Goal: Task Accomplishment & Management: Manage account settings

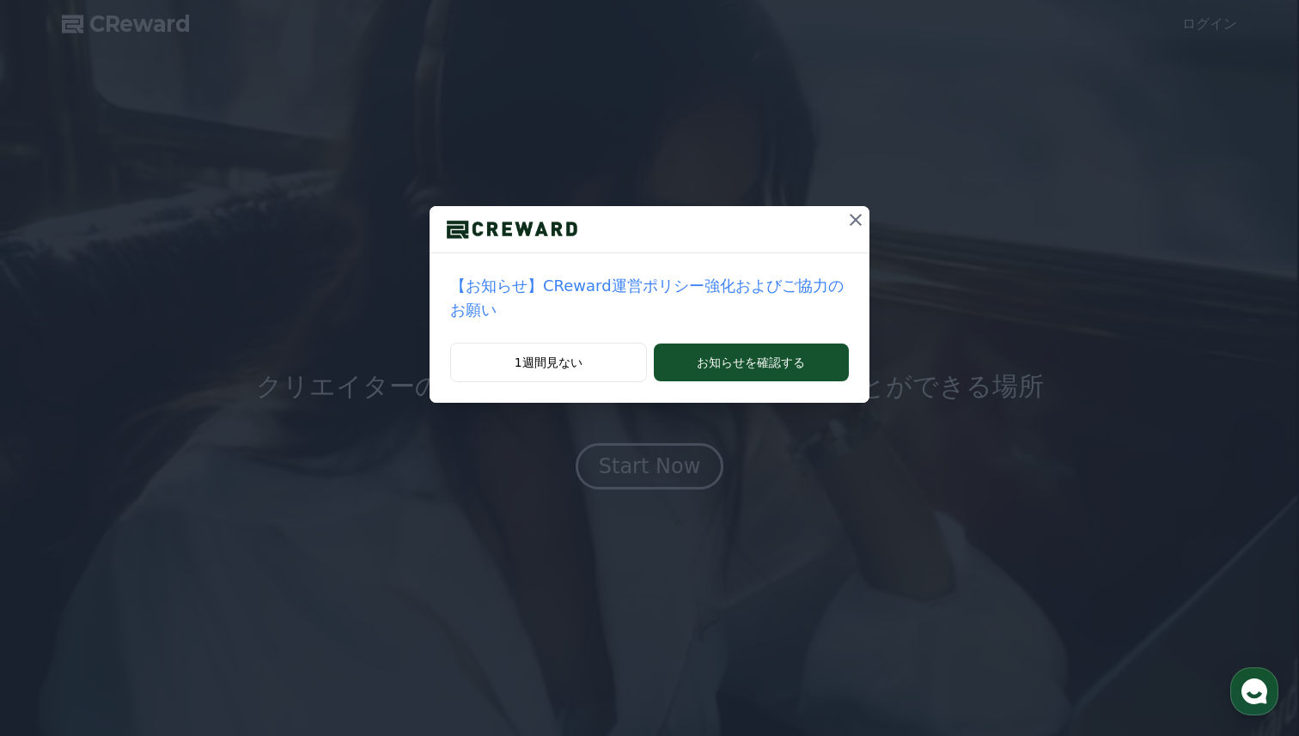
click at [850, 229] on icon at bounding box center [855, 220] width 21 height 21
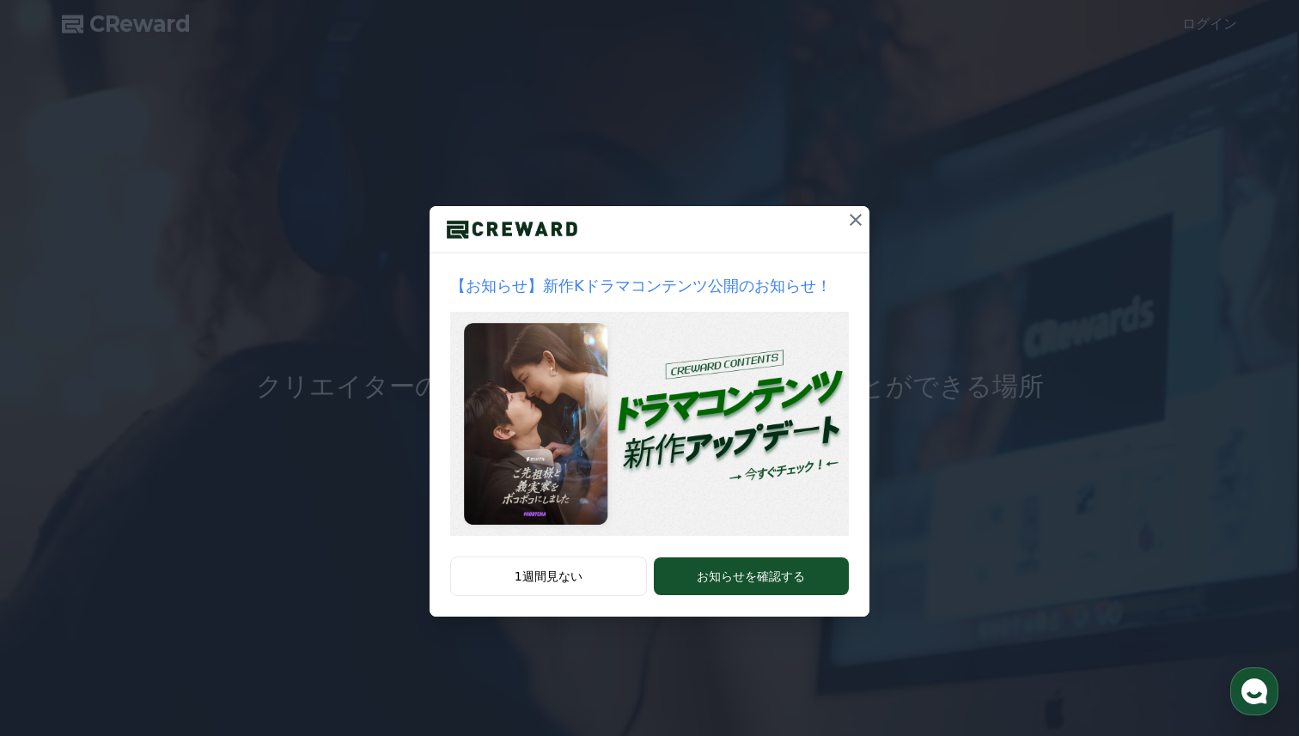
click at [871, 225] on div "【お知らせ】新作Kドラマコンテンツ公開のお知らせ！ 1週間見ない お知らせを確認する" at bounding box center [649, 322] width 1299 height 644
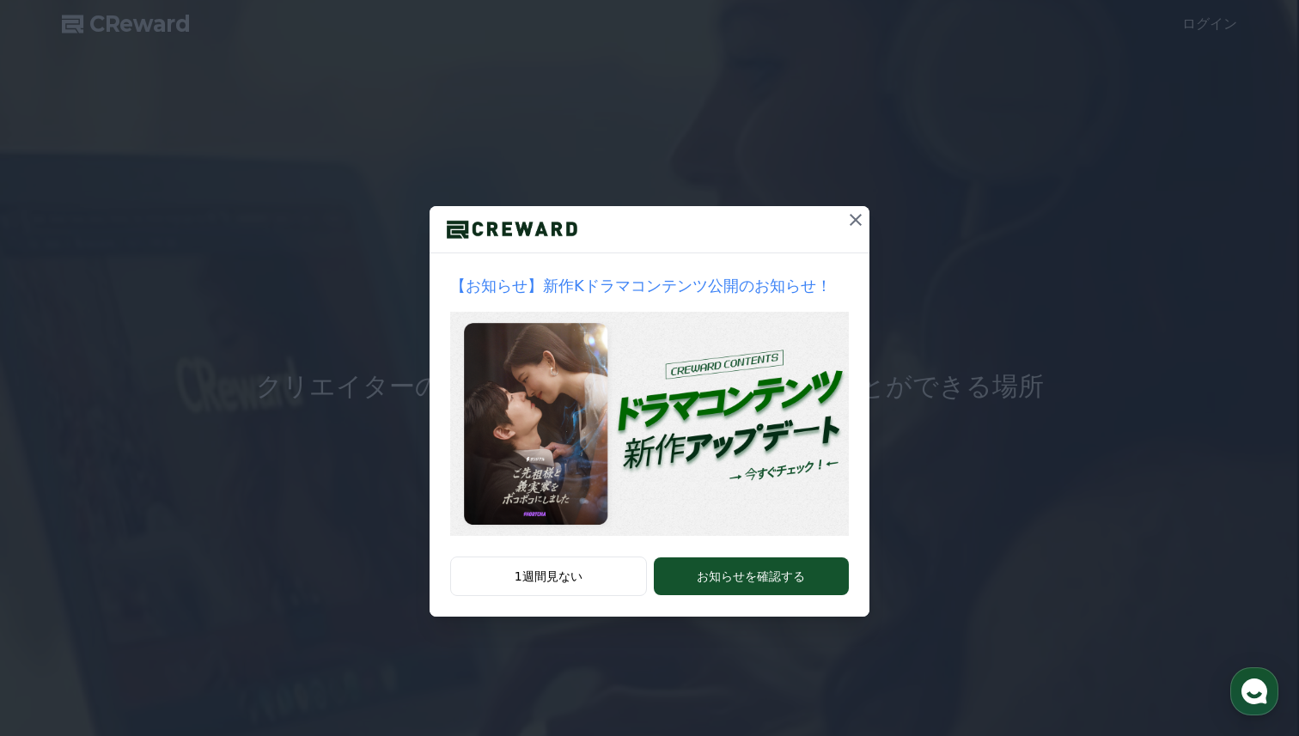
click at [866, 223] on button at bounding box center [855, 219] width 27 height 27
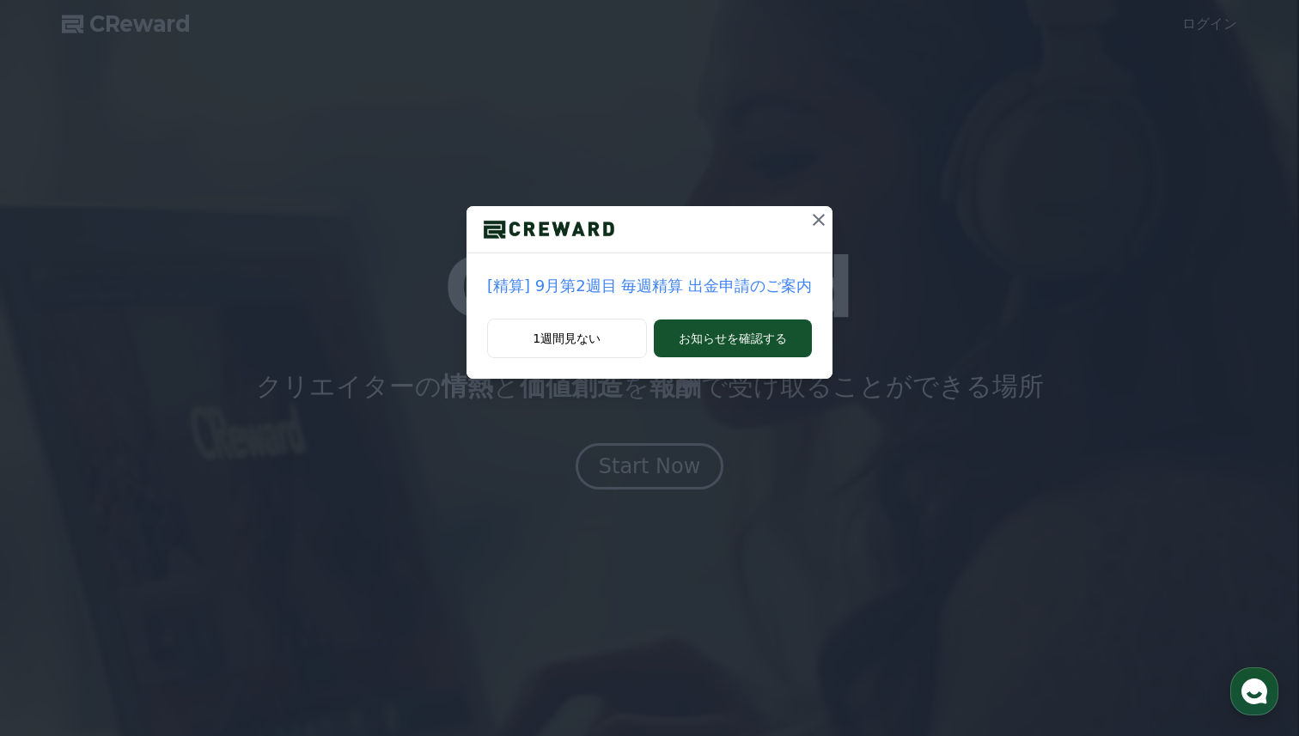
click at [815, 219] on icon at bounding box center [819, 220] width 12 height 12
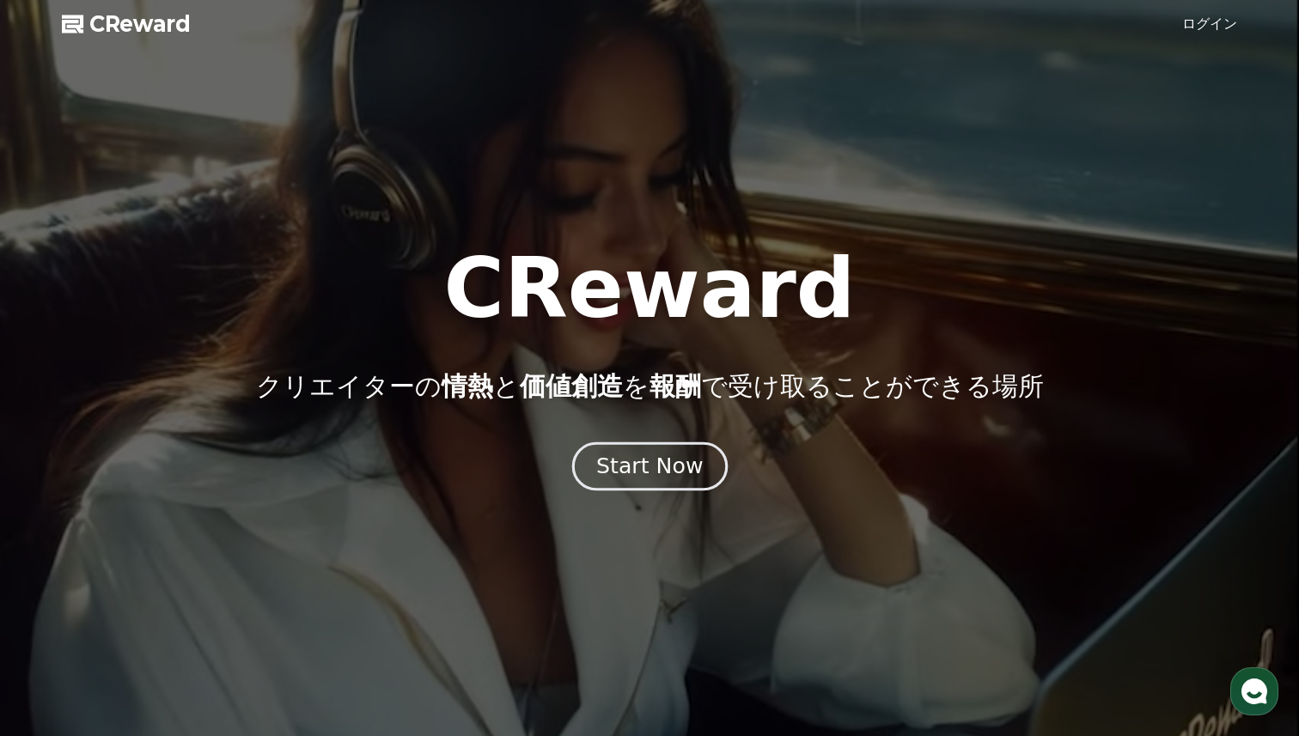
click at [656, 473] on div "Start Now" at bounding box center [649, 466] width 107 height 29
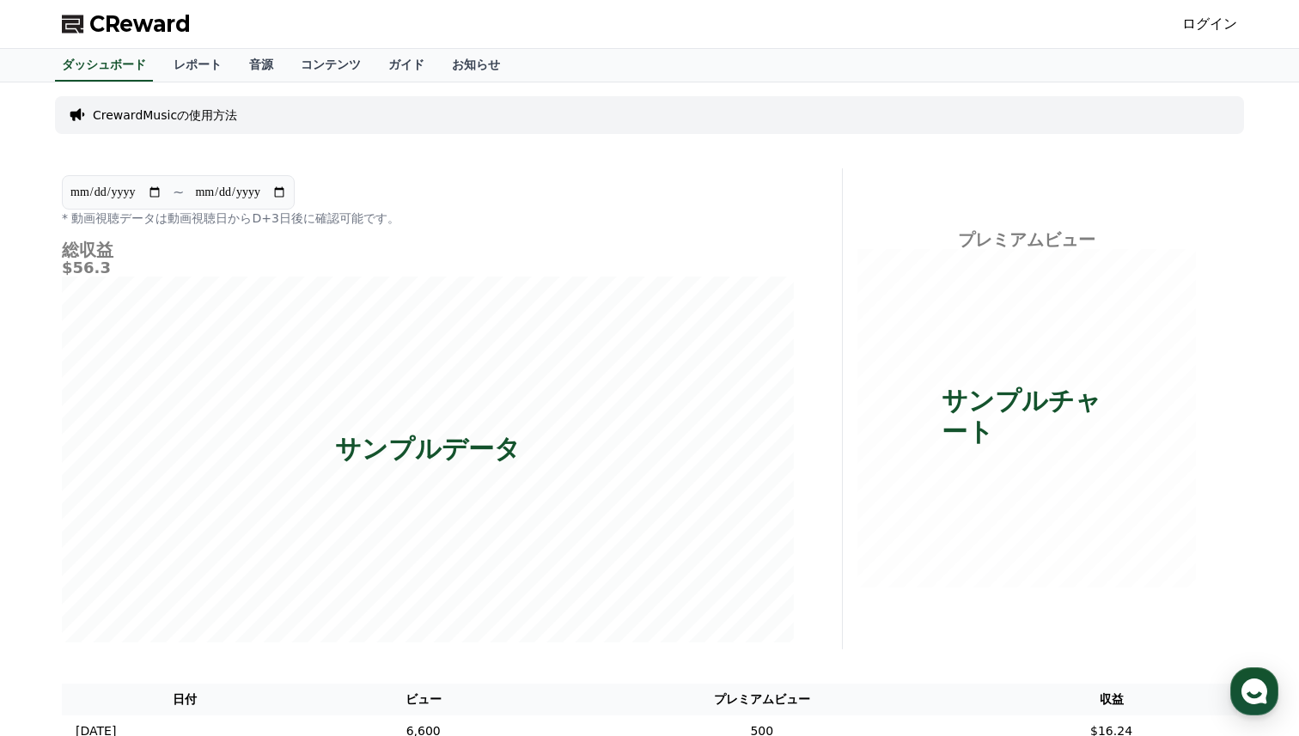
click at [172, 20] on span "CReward" at bounding box center [139, 23] width 101 height 27
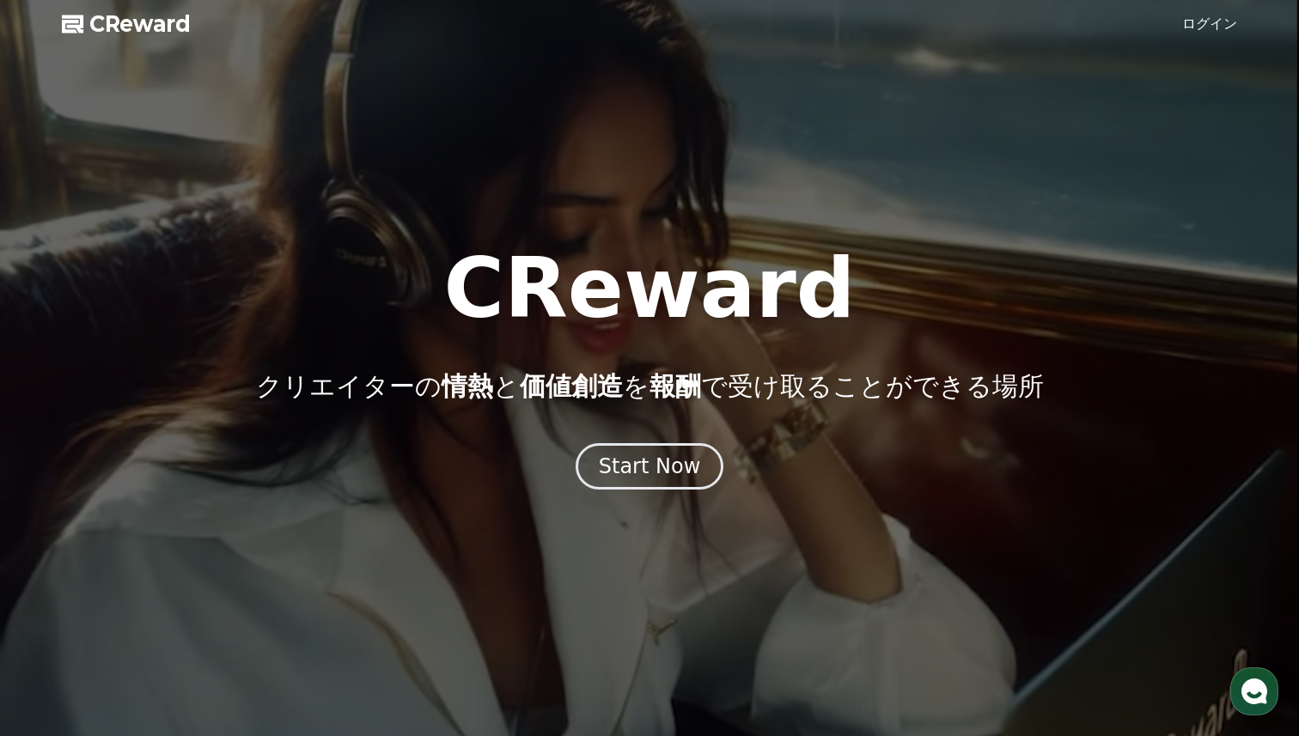
click at [576, 306] on h1 "CReward" at bounding box center [649, 288] width 412 height 82
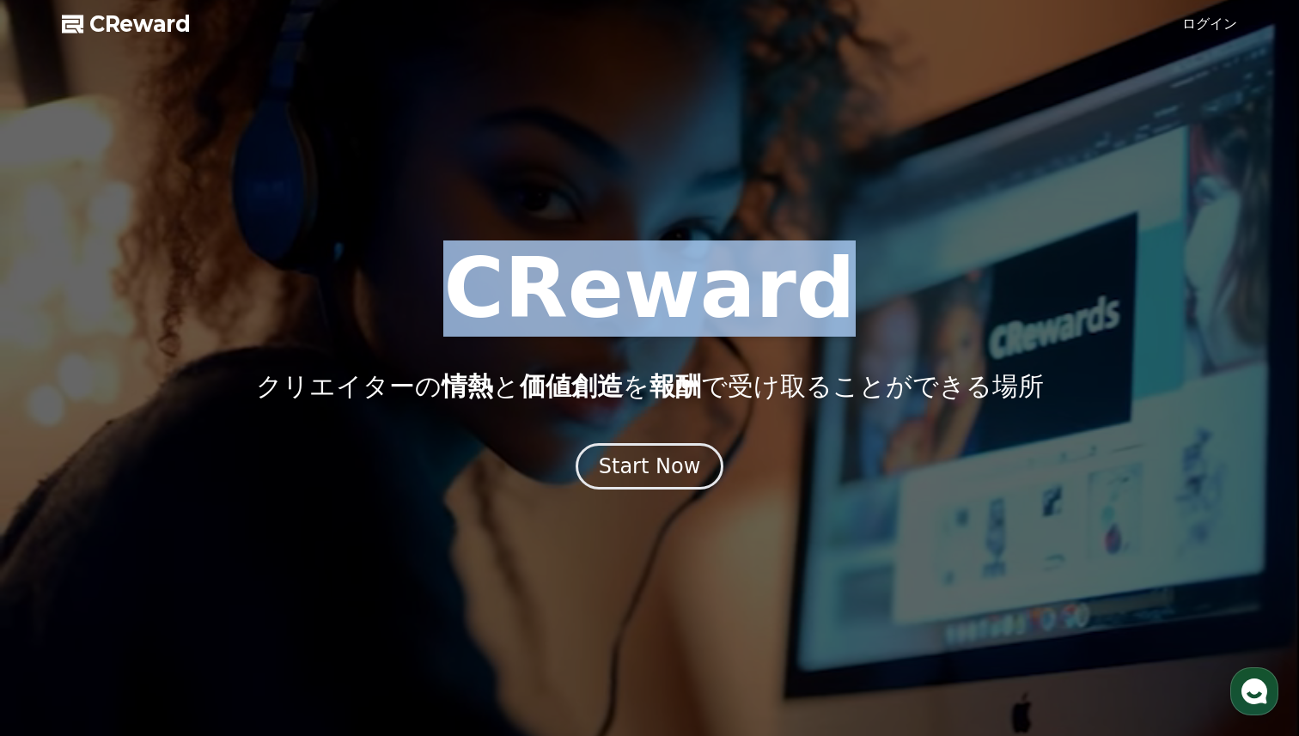
click at [576, 306] on h1 "CReward" at bounding box center [649, 288] width 412 height 82
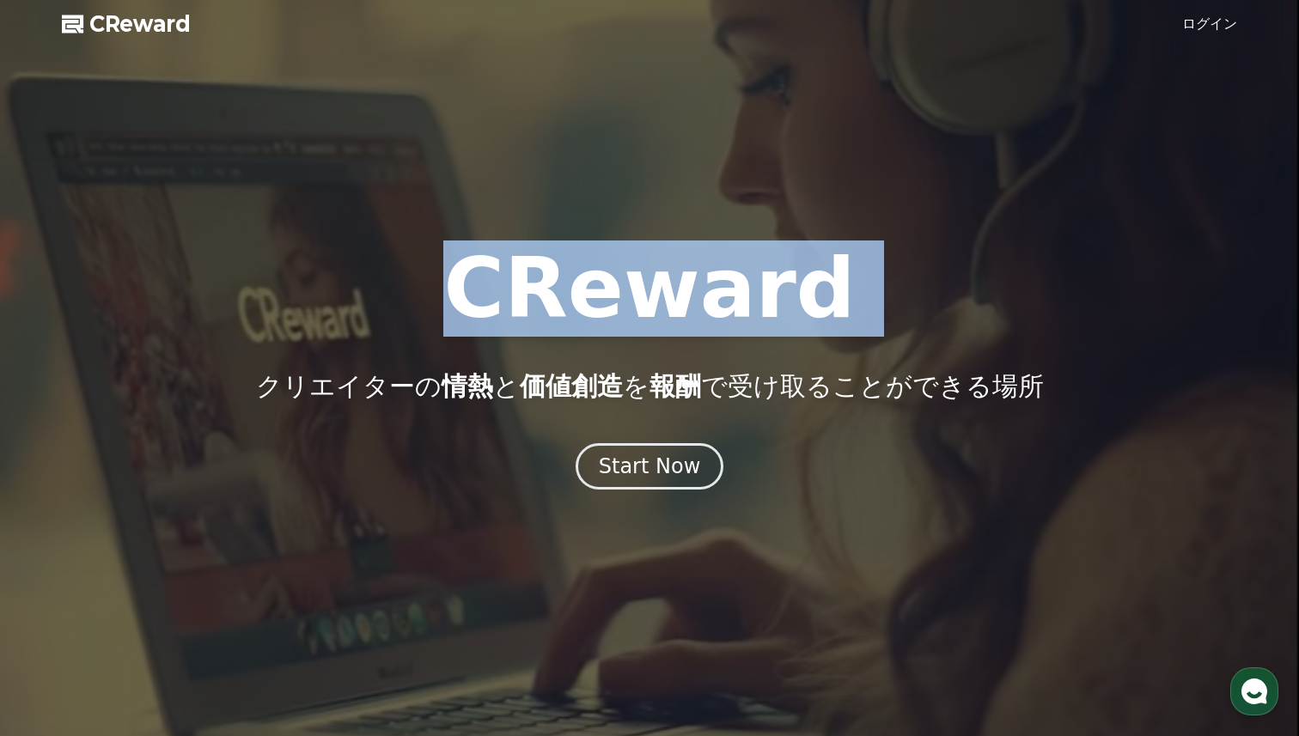
click at [576, 306] on h1 "CReward" at bounding box center [649, 288] width 412 height 82
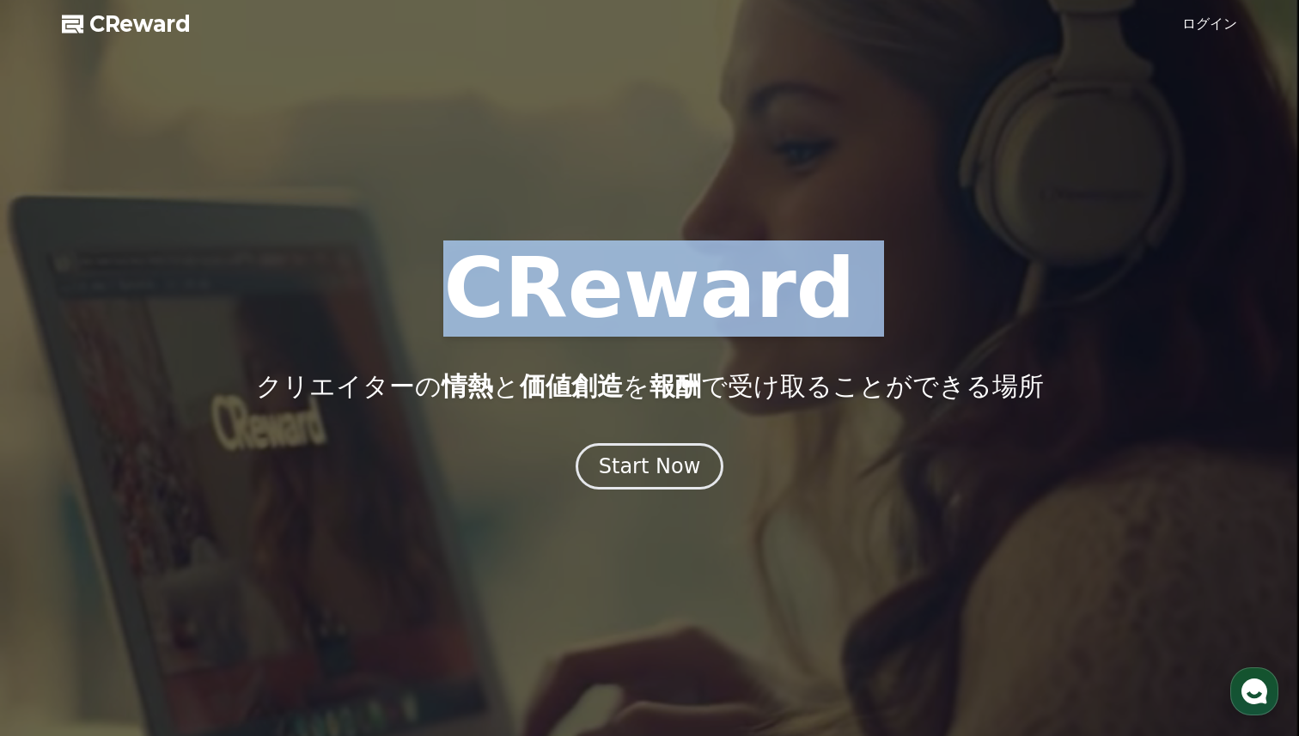
click at [1225, 29] on link "ログイン" at bounding box center [1209, 24] width 55 height 21
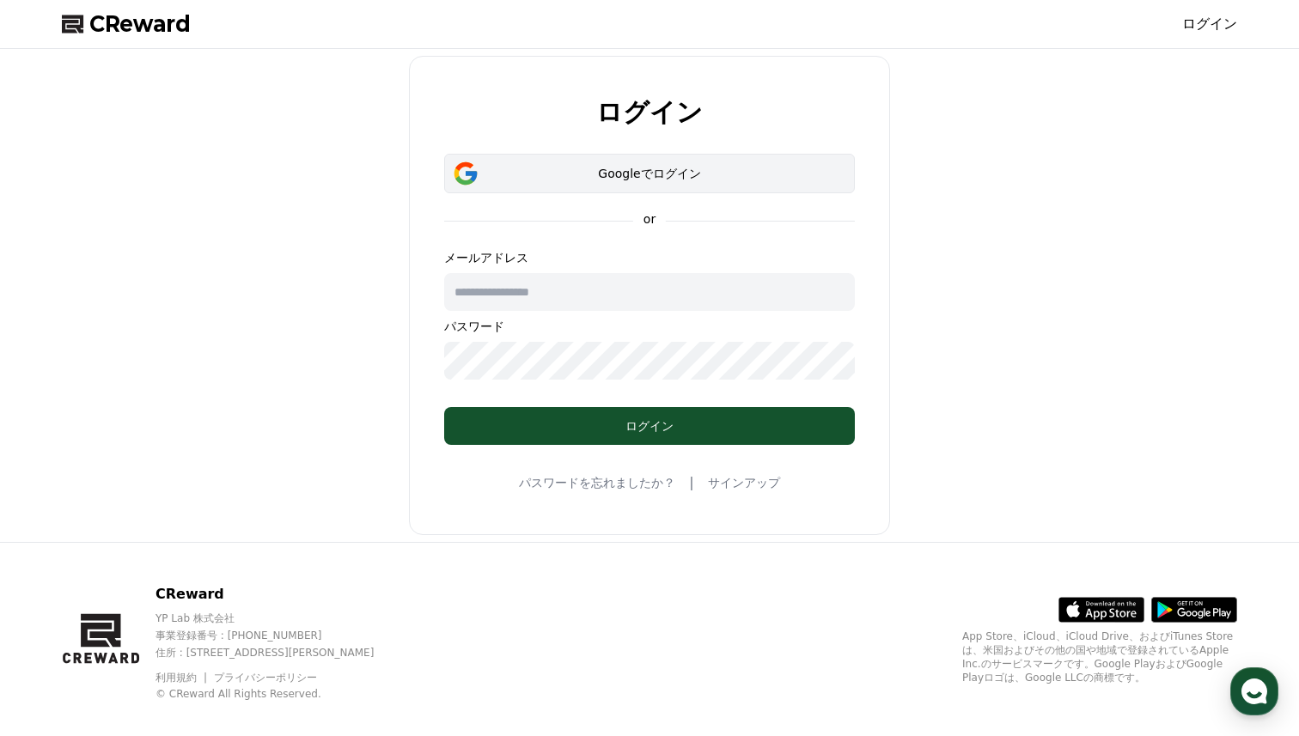
click at [649, 161] on button "Googleでログイン" at bounding box center [649, 174] width 411 height 40
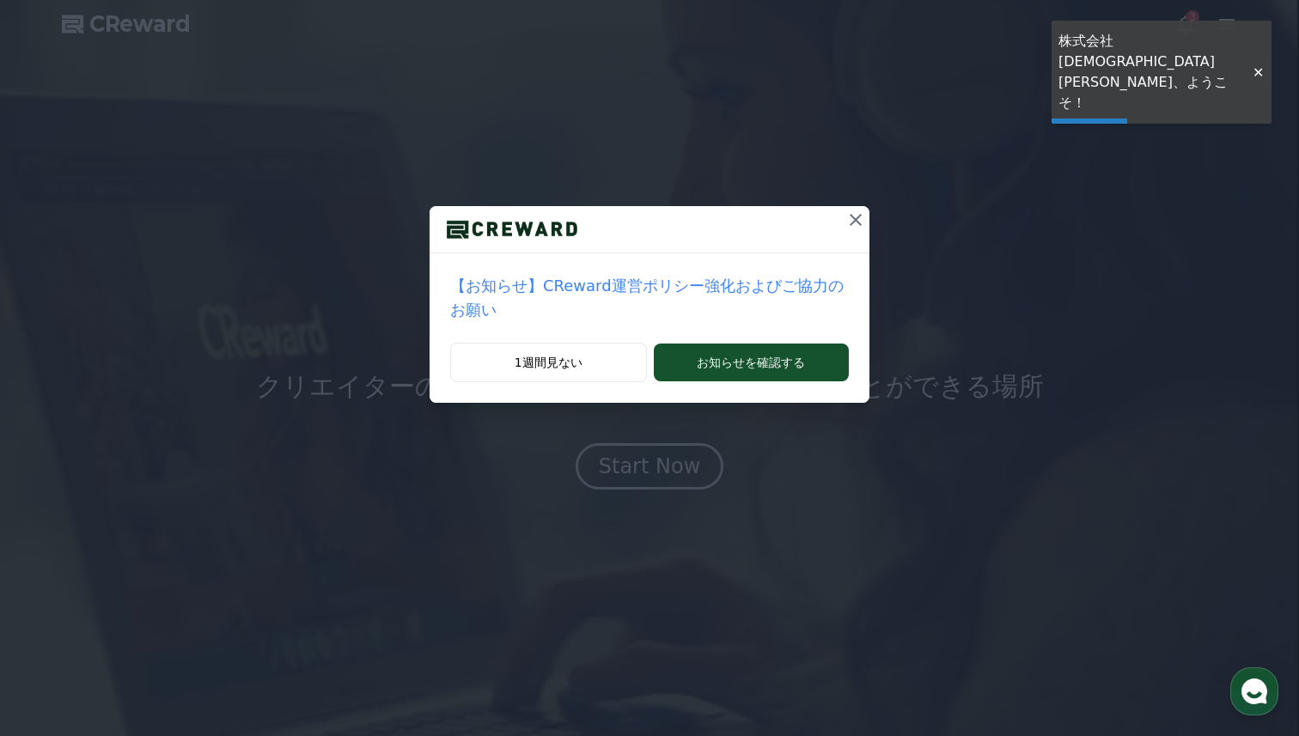
click at [850, 227] on icon at bounding box center [855, 220] width 21 height 21
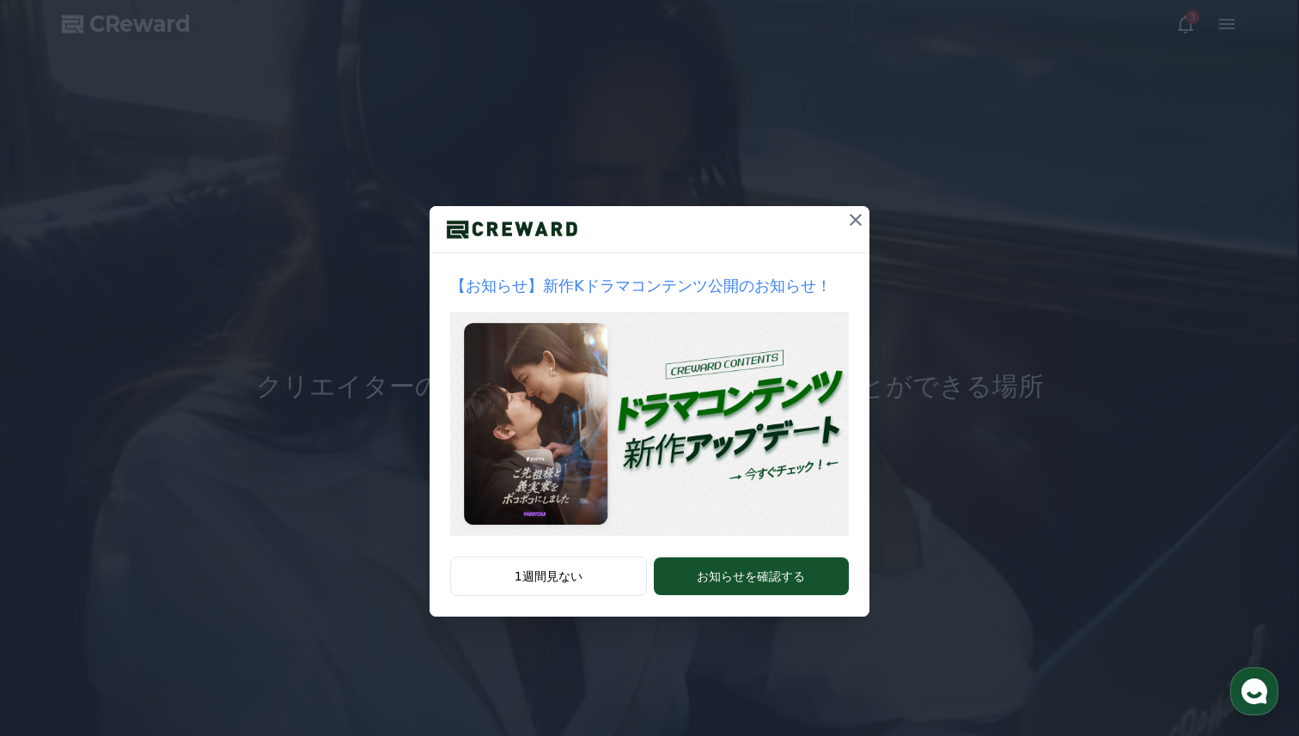
click at [873, 214] on div "【お知らせ】新作Kドラマコンテンツ公開のお知らせ！ 1週間見ない お知らせを確認する" at bounding box center [649, 322] width 1299 height 644
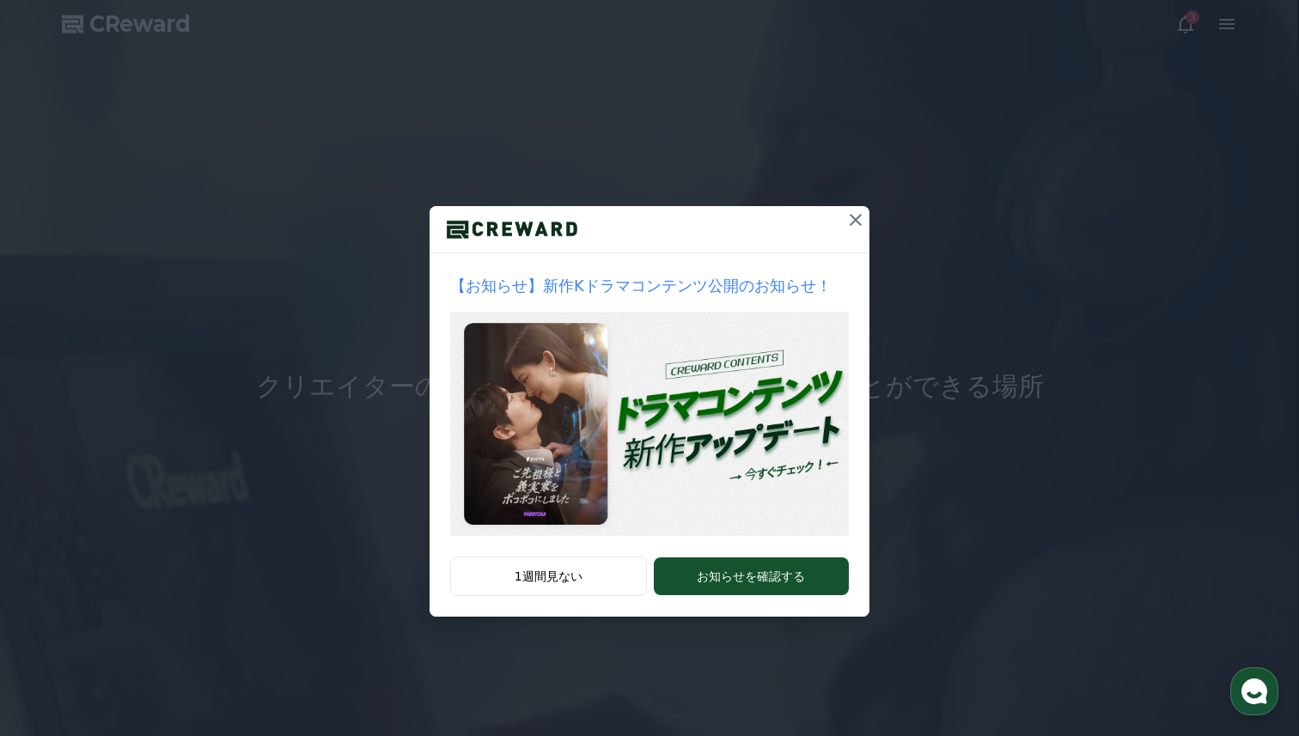
click at [866, 214] on button at bounding box center [855, 219] width 27 height 27
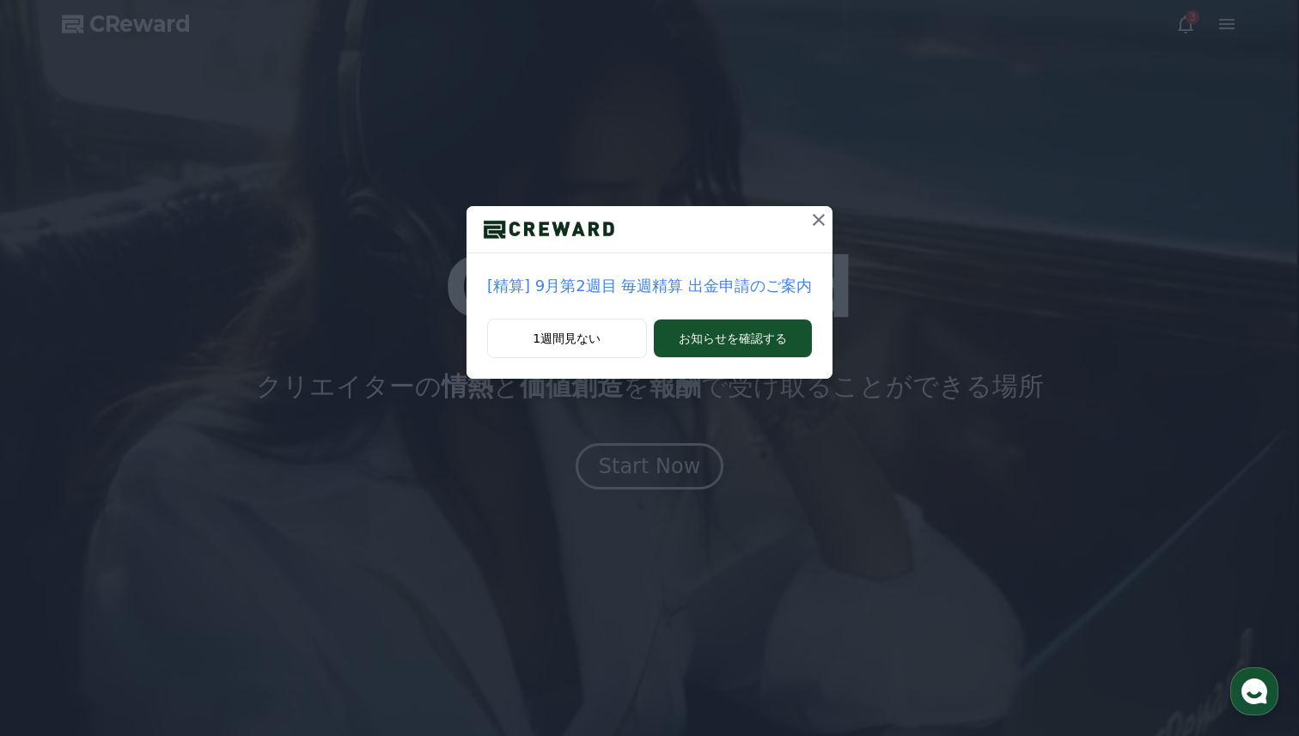
click at [810, 224] on icon at bounding box center [819, 220] width 21 height 21
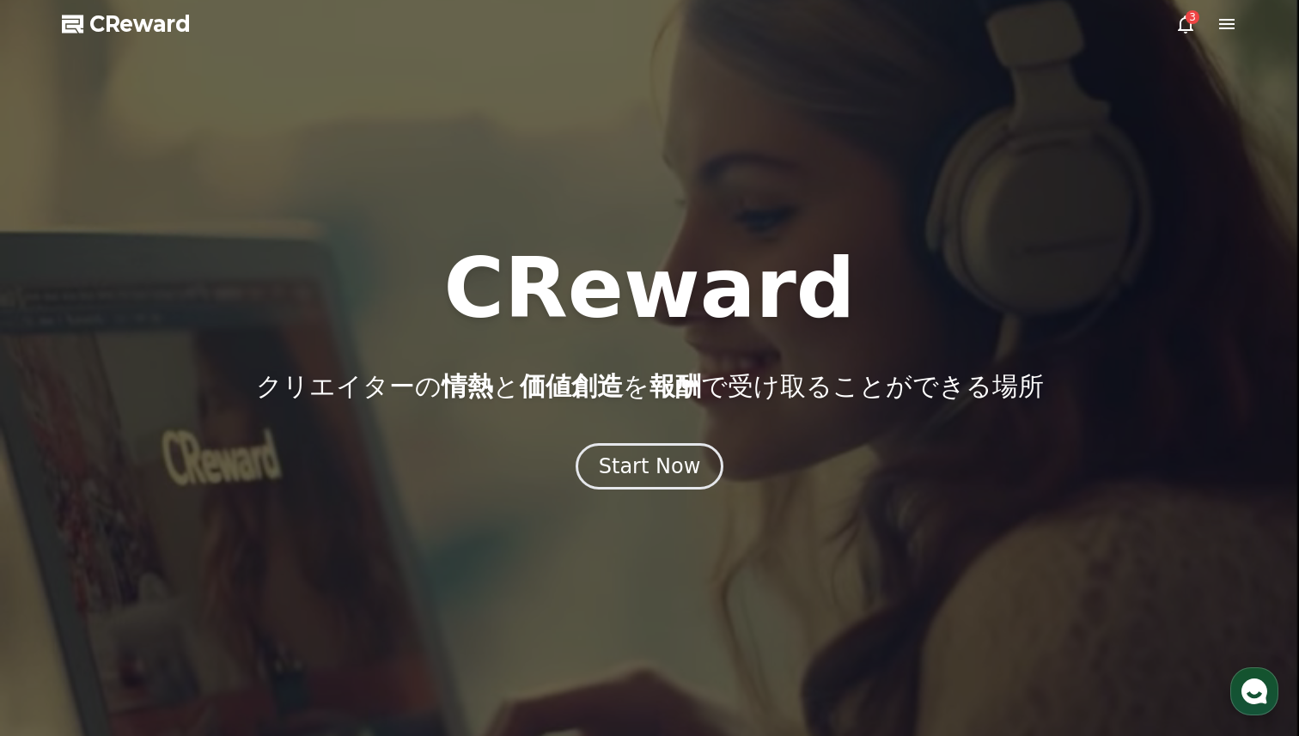
click at [1187, 29] on icon at bounding box center [1185, 24] width 15 height 18
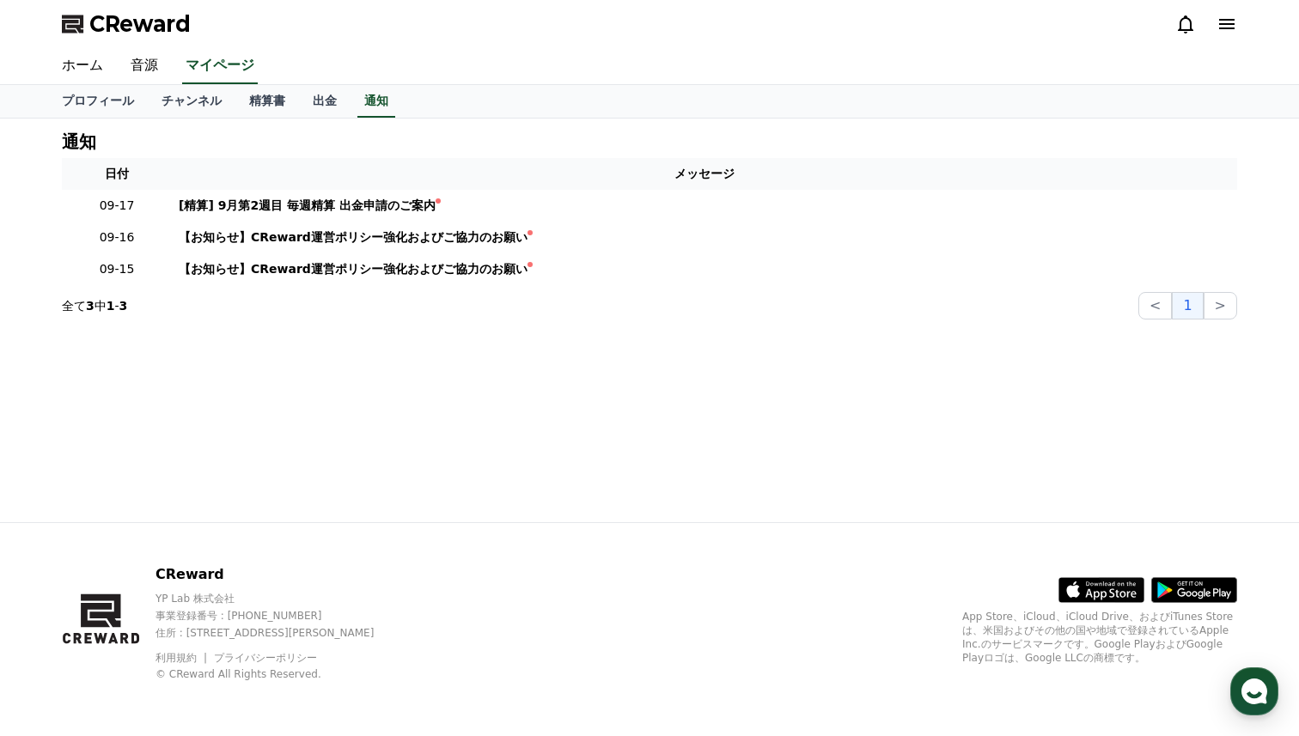
click at [1227, 19] on icon at bounding box center [1226, 24] width 15 height 10
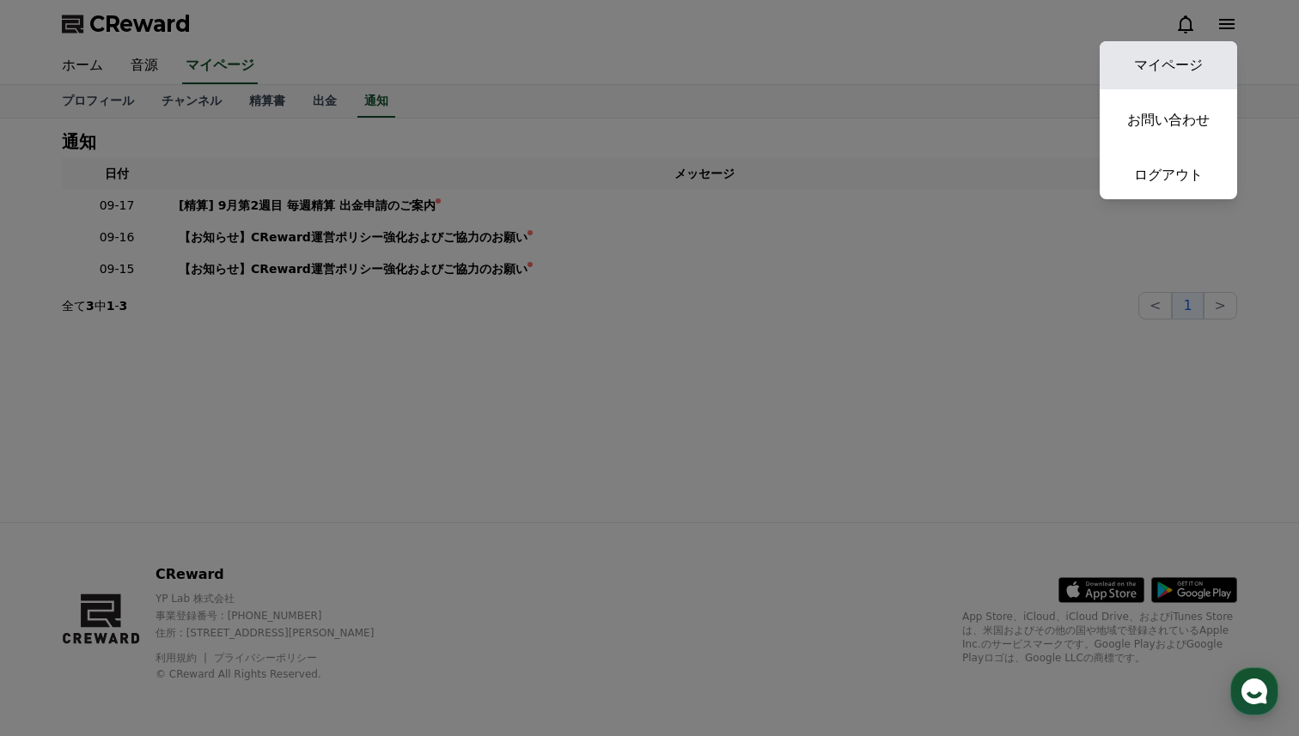
click at [1190, 64] on link "マイページ" at bounding box center [1168, 65] width 137 height 48
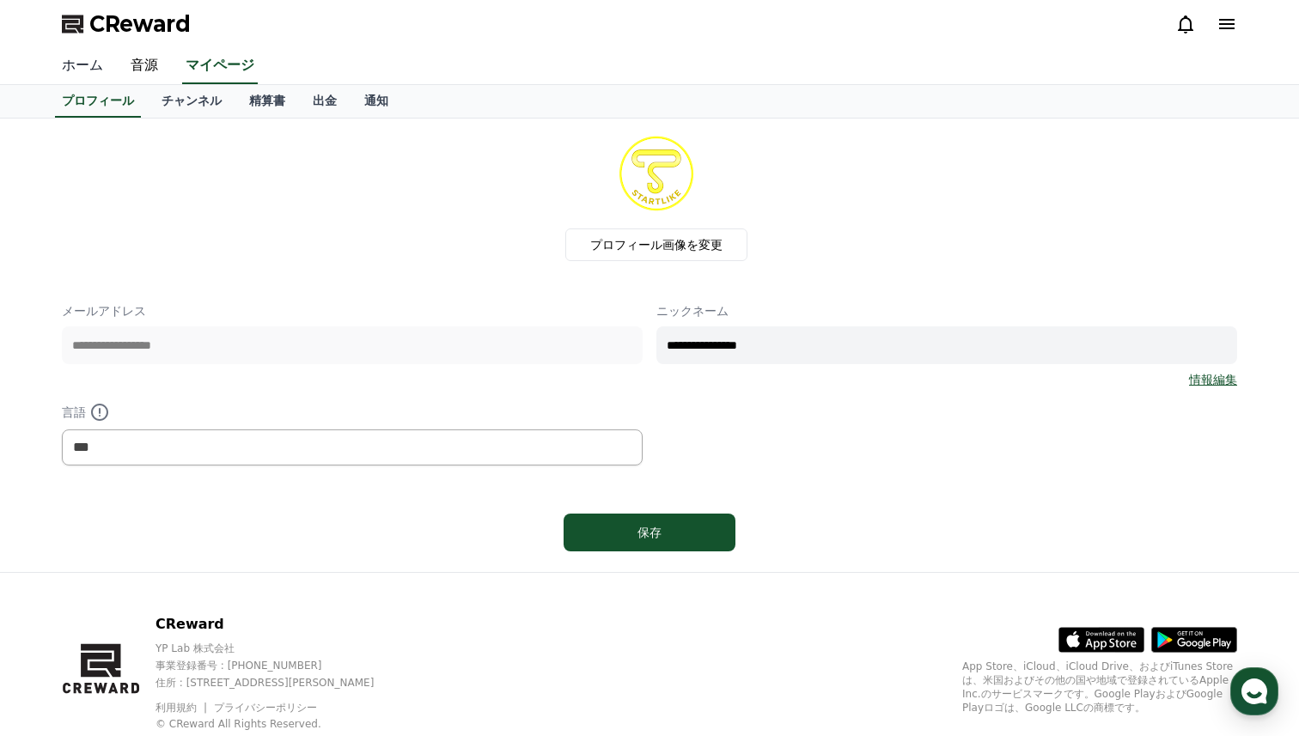
click at [65, 68] on link "ホーム" at bounding box center [82, 66] width 69 height 36
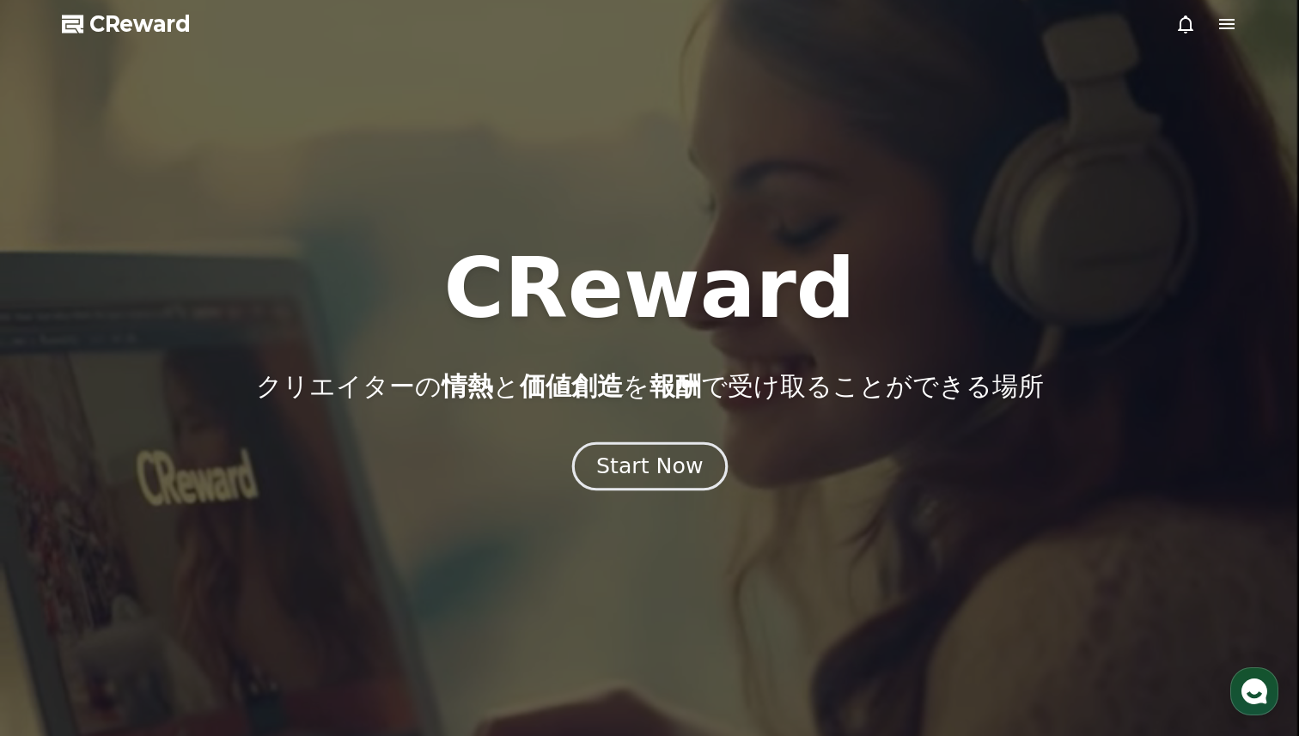
click at [648, 473] on div "Start Now" at bounding box center [649, 466] width 107 height 29
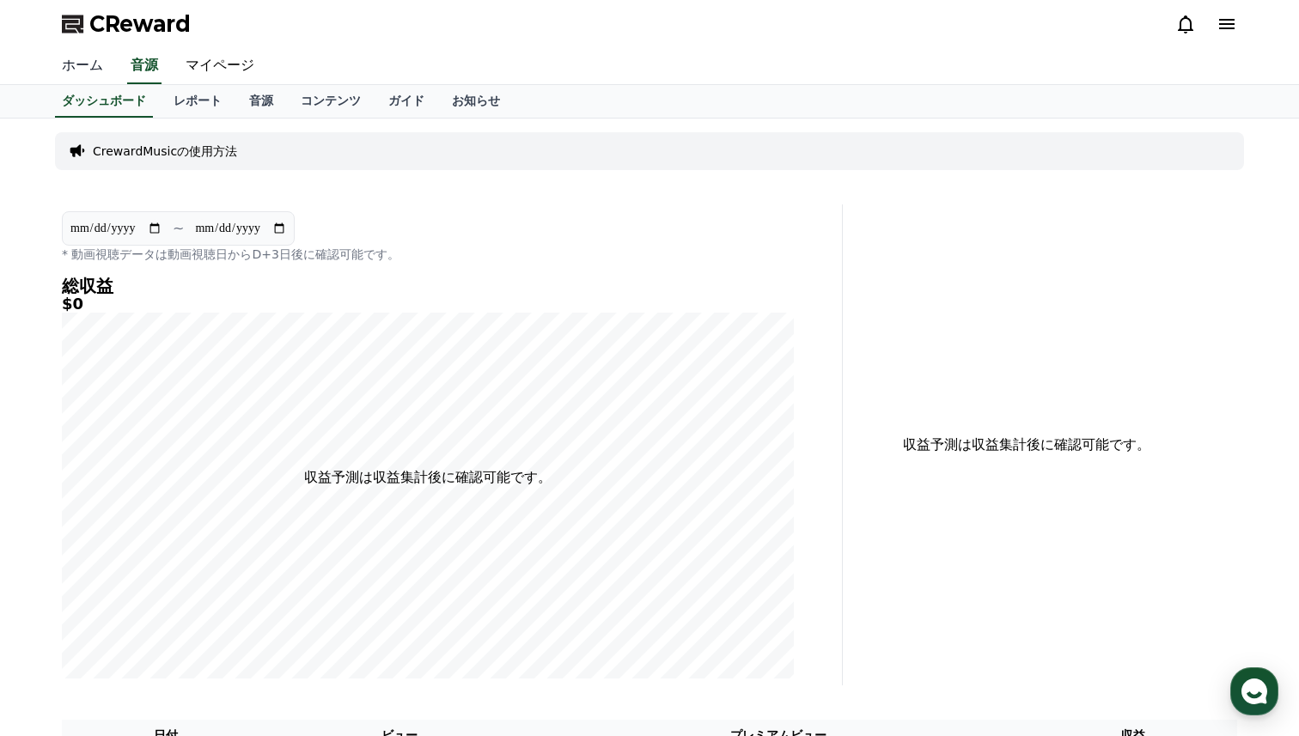
click at [86, 64] on link "ホーム" at bounding box center [82, 66] width 69 height 36
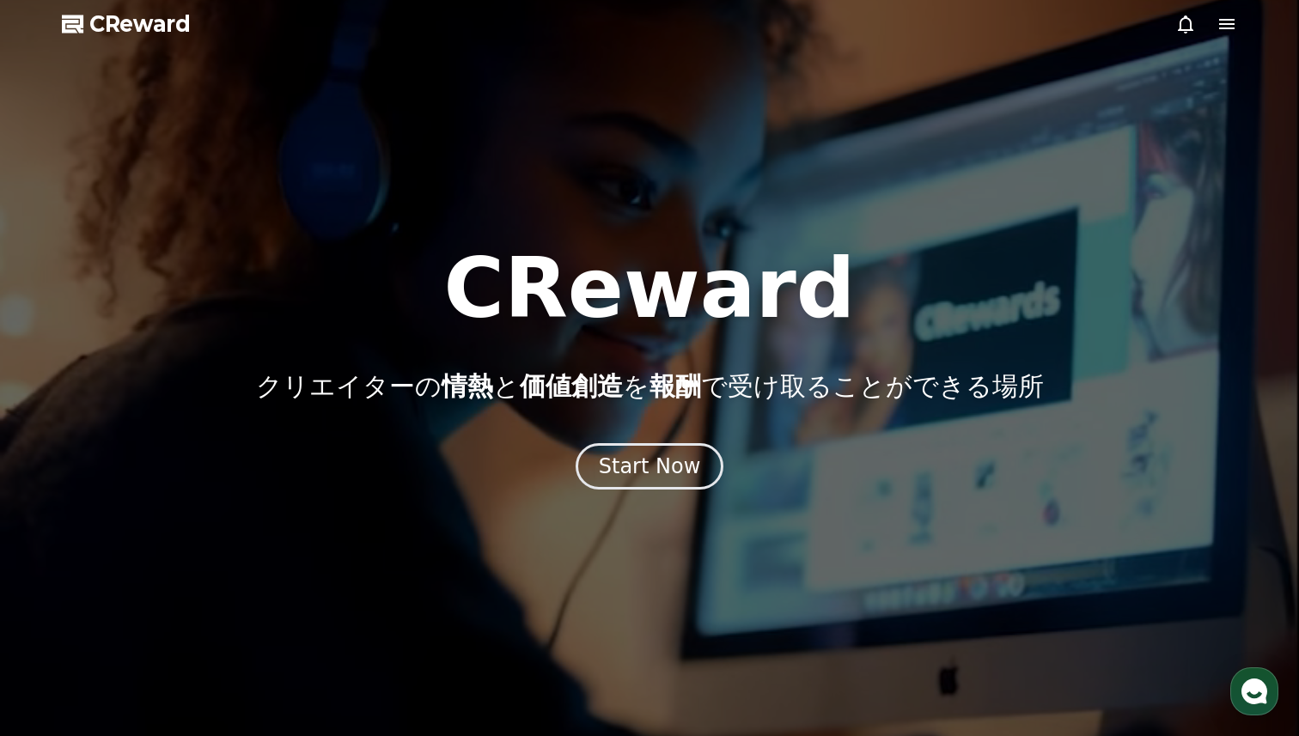
click at [118, 21] on span "CReward" at bounding box center [139, 23] width 101 height 27
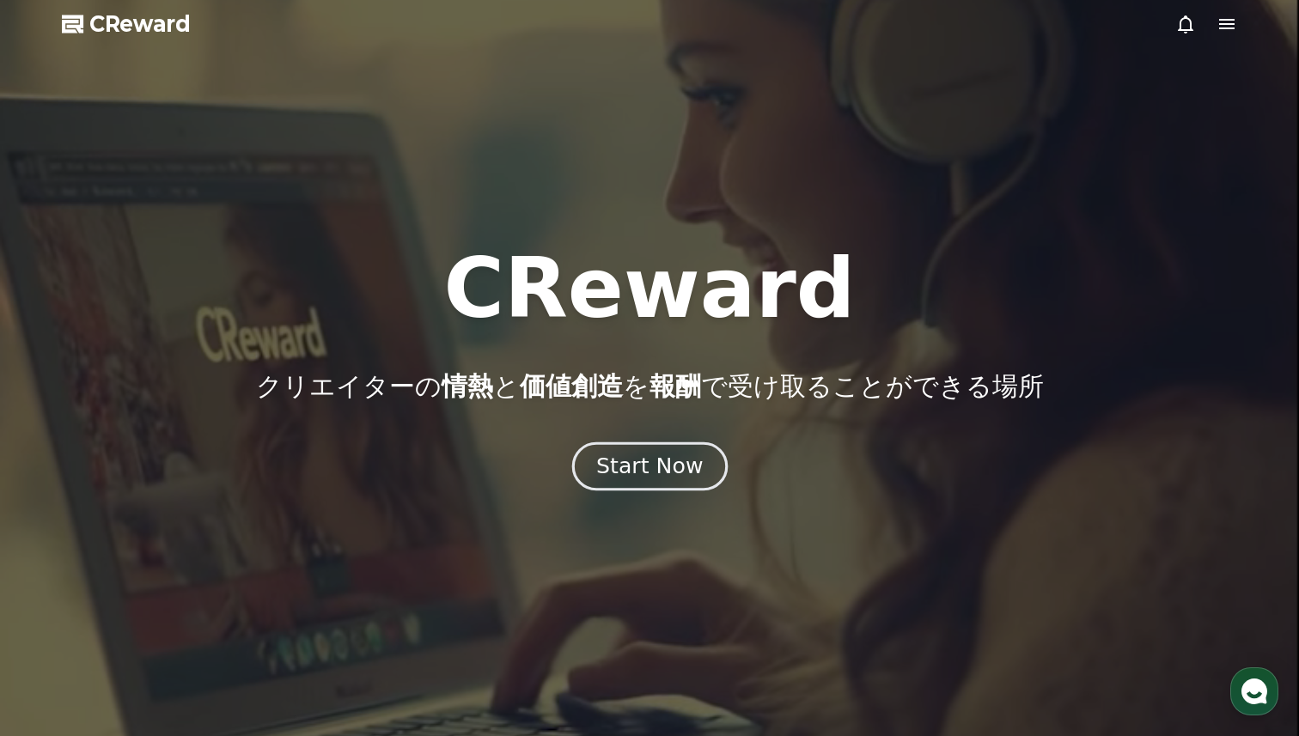
click at [668, 473] on div "Start Now" at bounding box center [649, 466] width 107 height 29
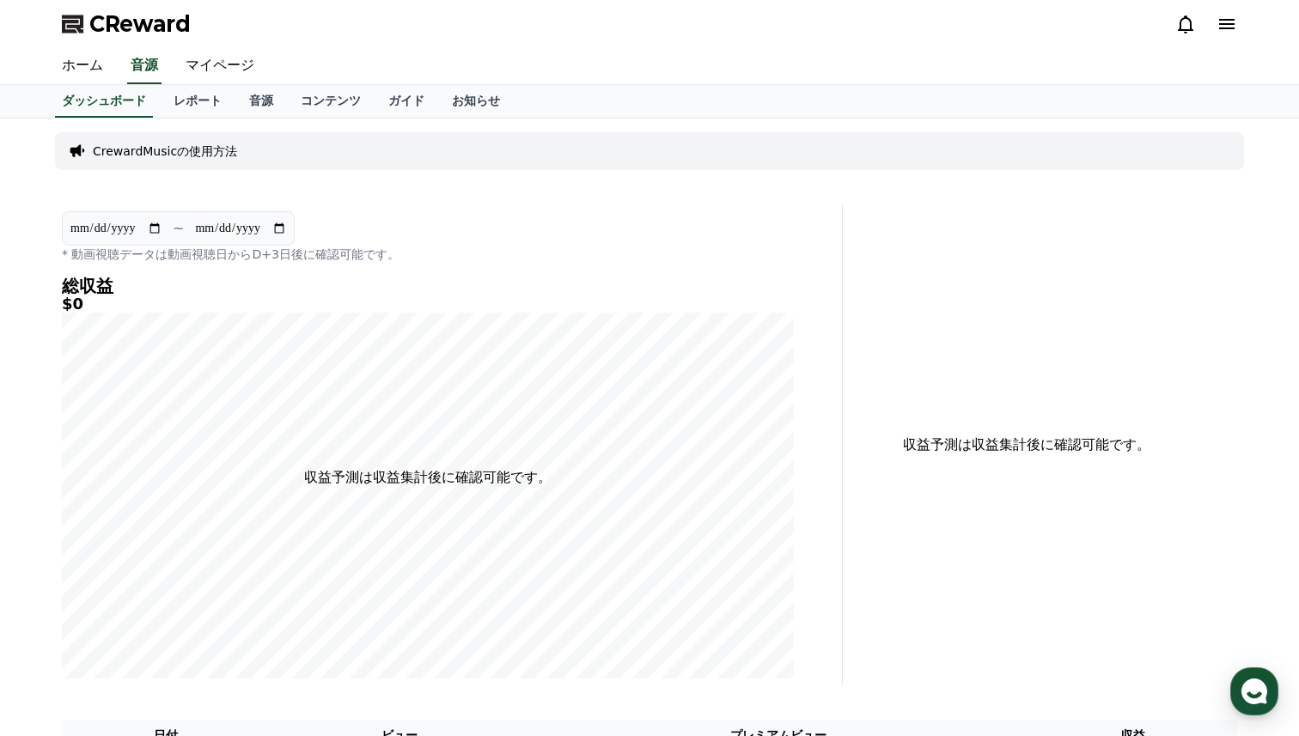
click at [1236, 34] on div at bounding box center [1206, 23] width 62 height 27
click at [189, 113] on link "レポート" at bounding box center [198, 101] width 76 height 33
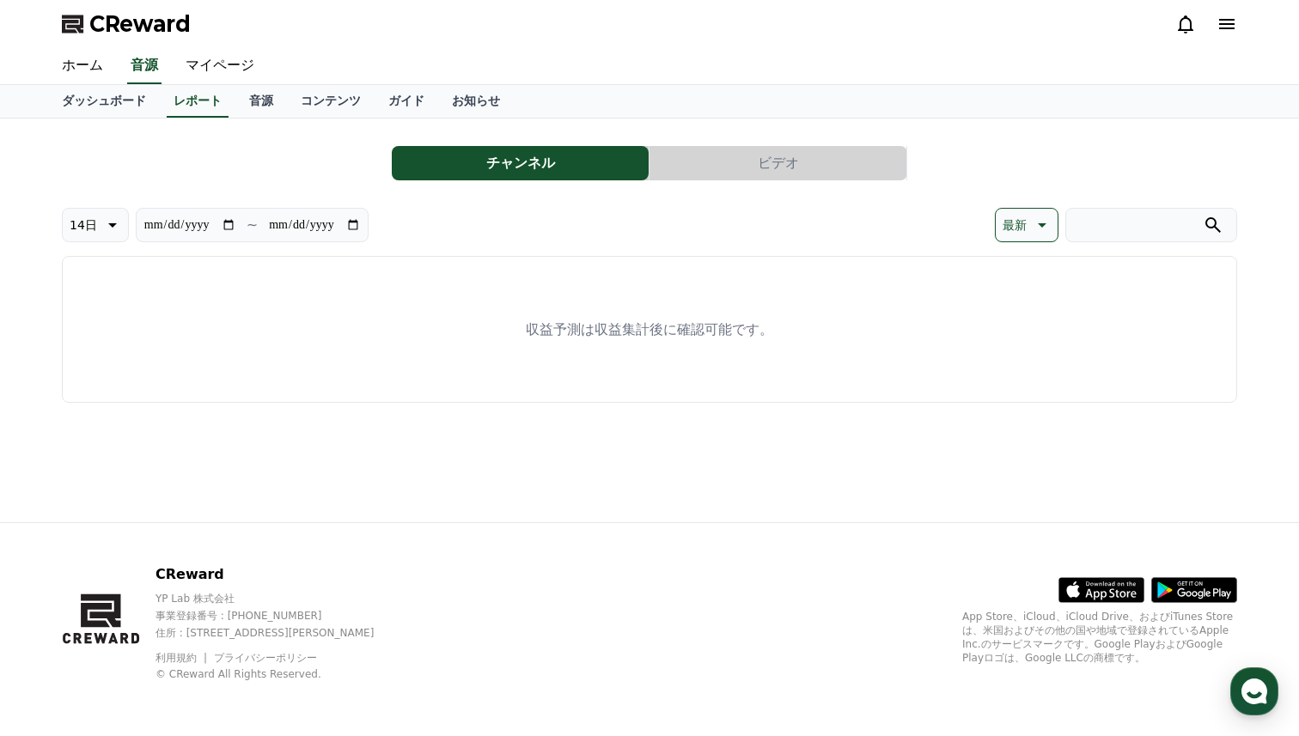
click at [1231, 36] on div at bounding box center [1206, 23] width 62 height 27
click at [1231, 24] on icon at bounding box center [1226, 24] width 15 height 10
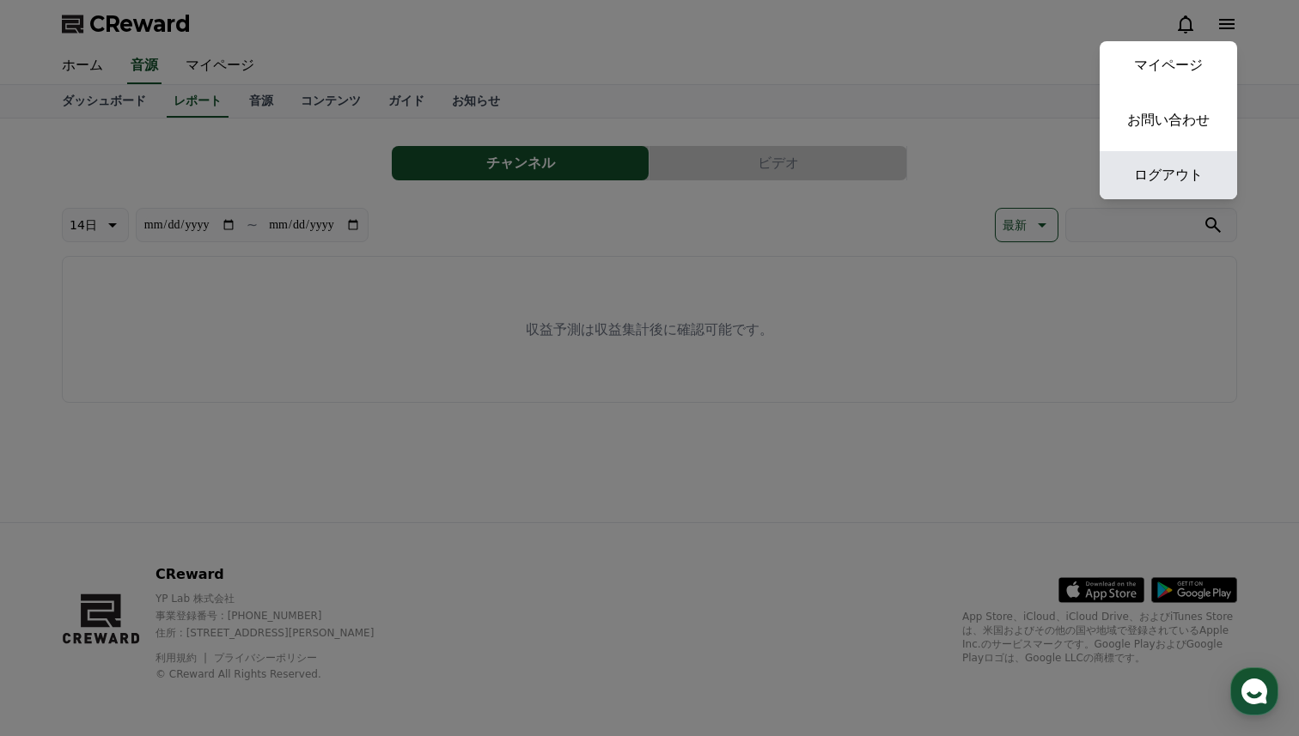
click at [1165, 162] on link "ログアウト" at bounding box center [1168, 175] width 137 height 48
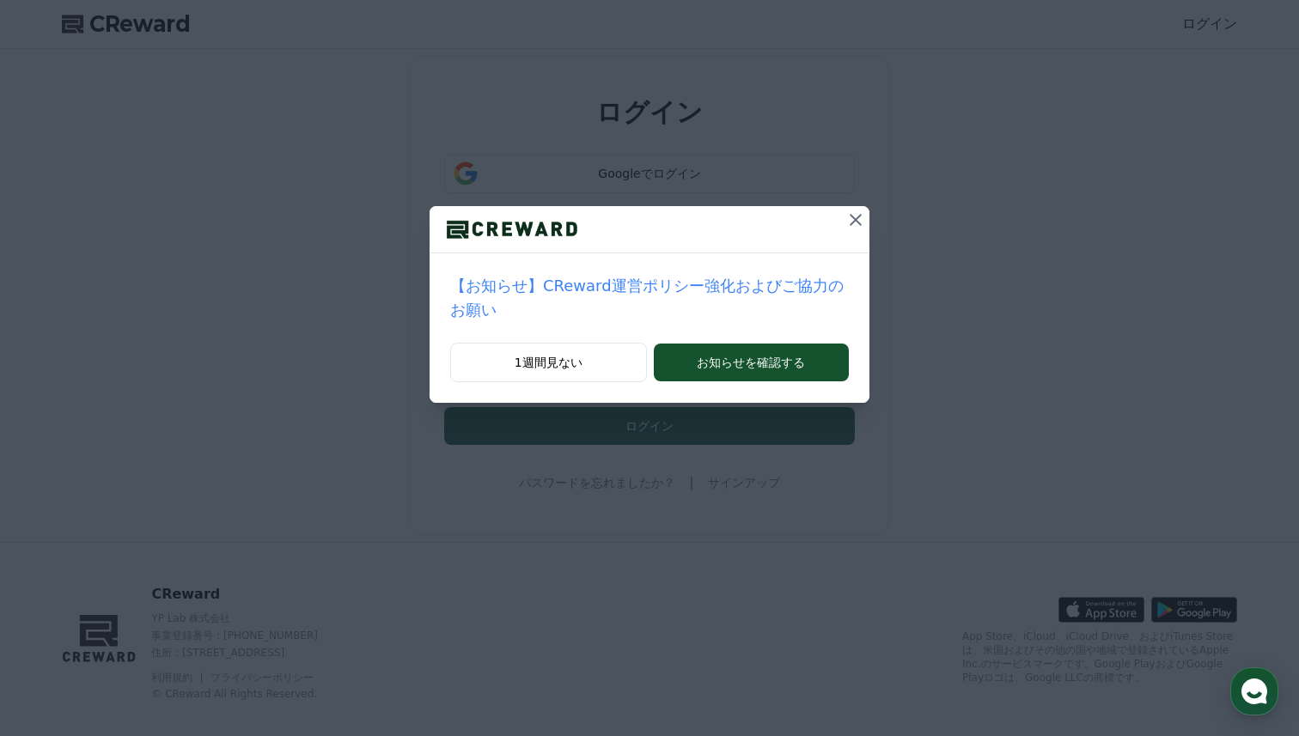
click at [852, 224] on icon at bounding box center [855, 220] width 21 height 21
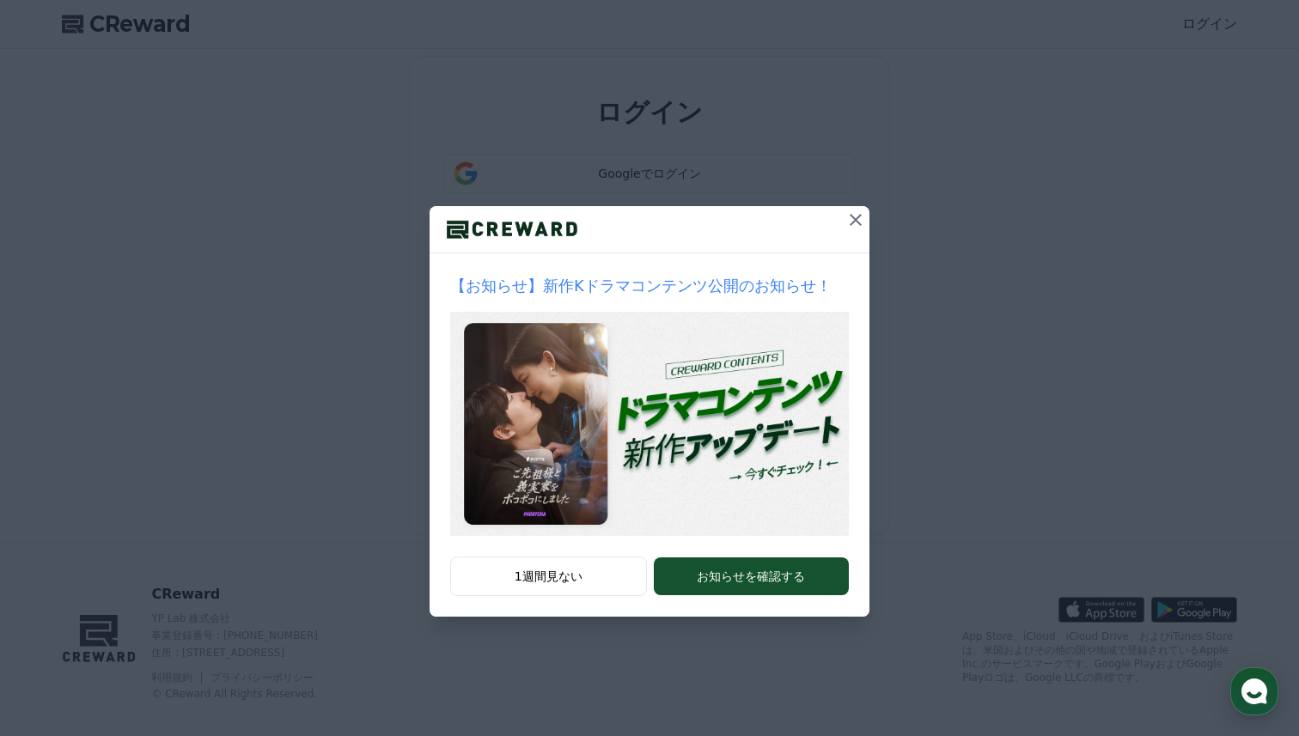
click at [850, 222] on icon at bounding box center [855, 220] width 21 height 21
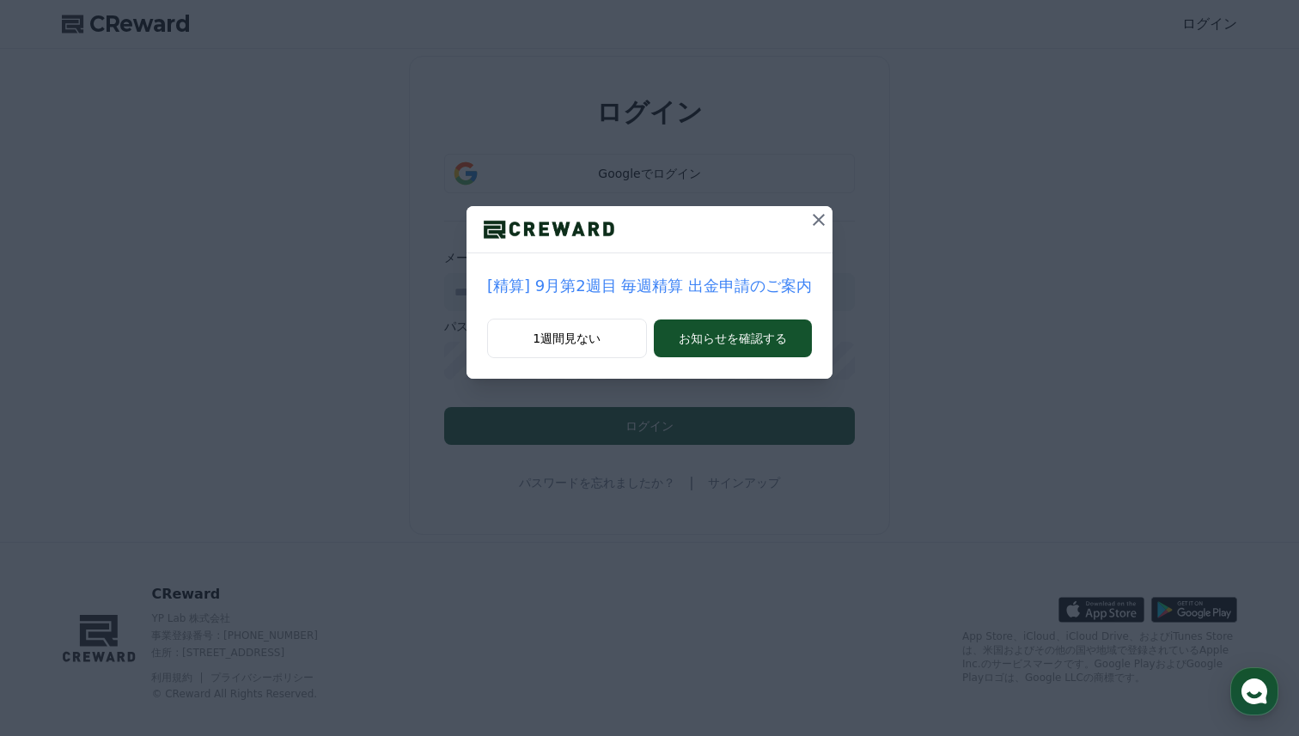
click at [814, 228] on icon at bounding box center [819, 220] width 21 height 21
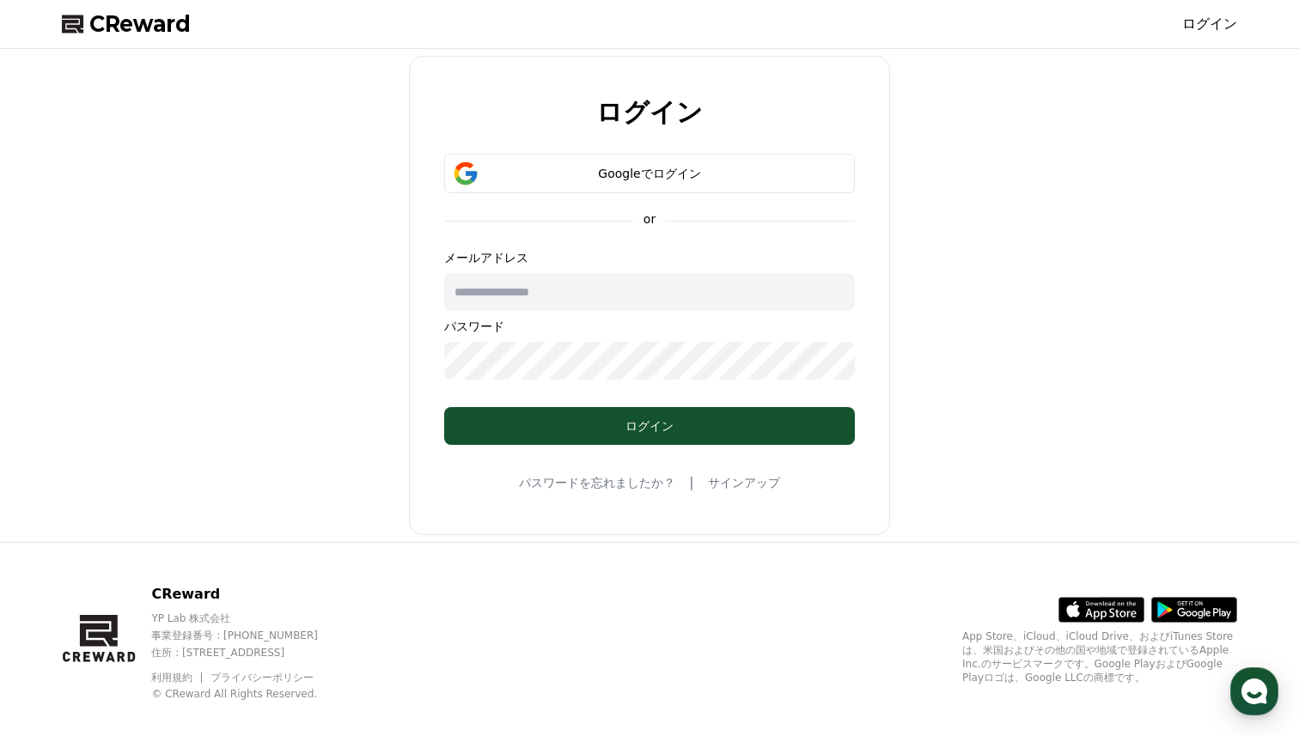
click at [663, 273] on input "text" at bounding box center [649, 292] width 411 height 38
click at [754, 295] on input "text" at bounding box center [649, 292] width 411 height 38
click at [677, 160] on button "Googleでログイン" at bounding box center [649, 174] width 411 height 40
